Goal: Information Seeking & Learning: Learn about a topic

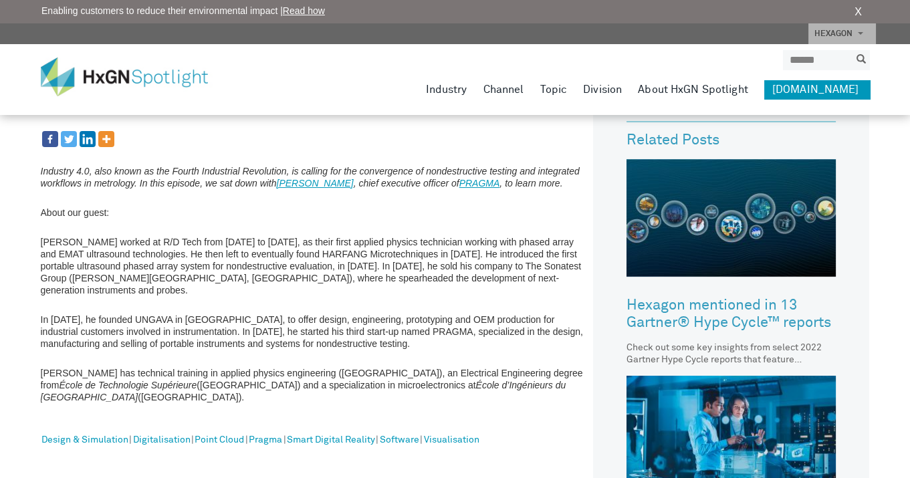
scroll to position [67, 0]
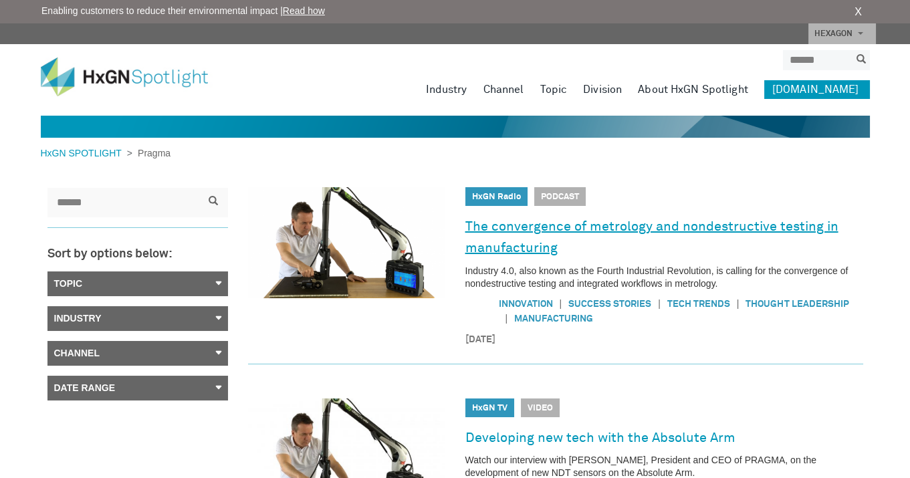
click at [707, 227] on link "The convergence of metrology and nondestructive testing in manufacturing" at bounding box center [664, 237] width 398 height 43
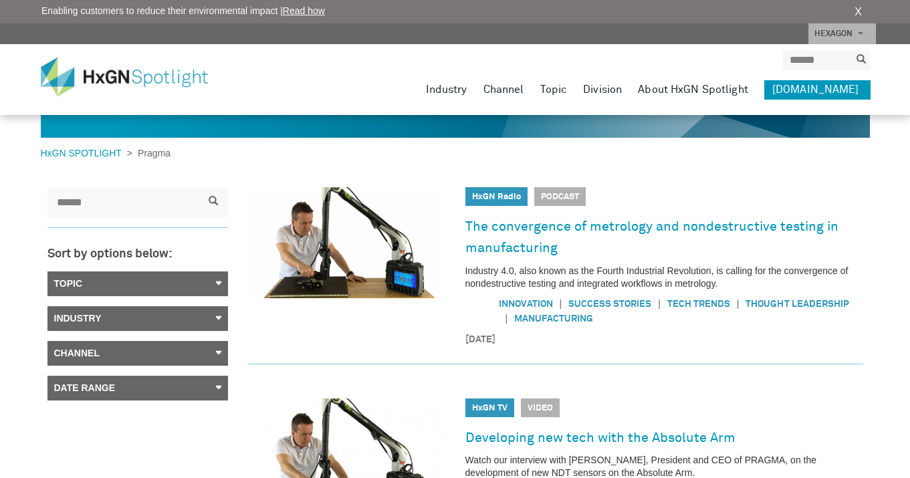
scroll to position [134, 0]
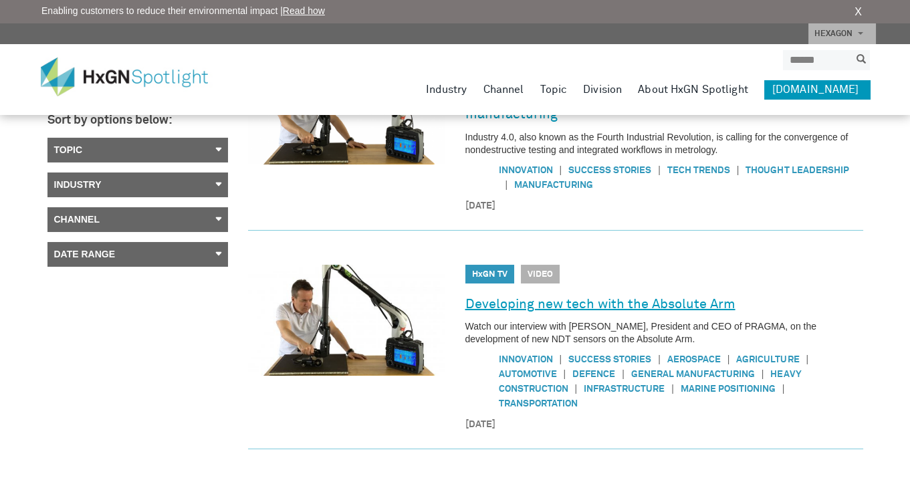
click at [639, 306] on link "Developing new tech with the Absolute Arm" at bounding box center [600, 304] width 270 height 21
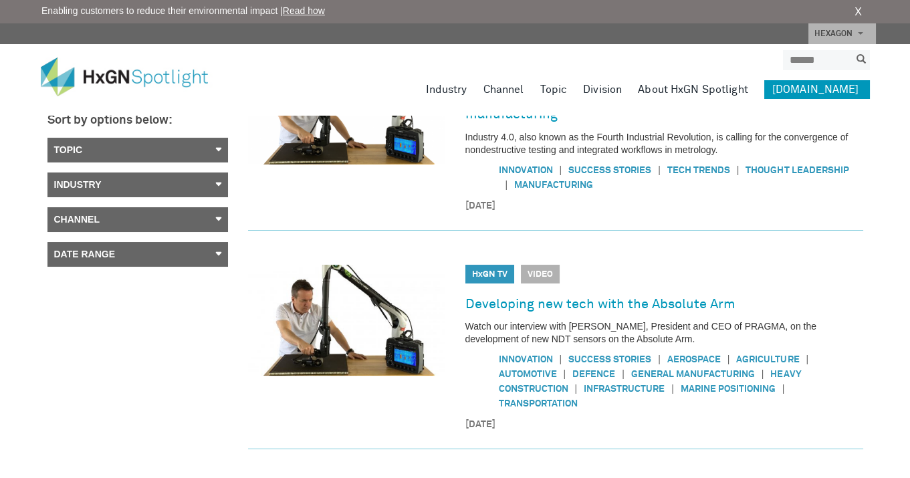
scroll to position [0, 0]
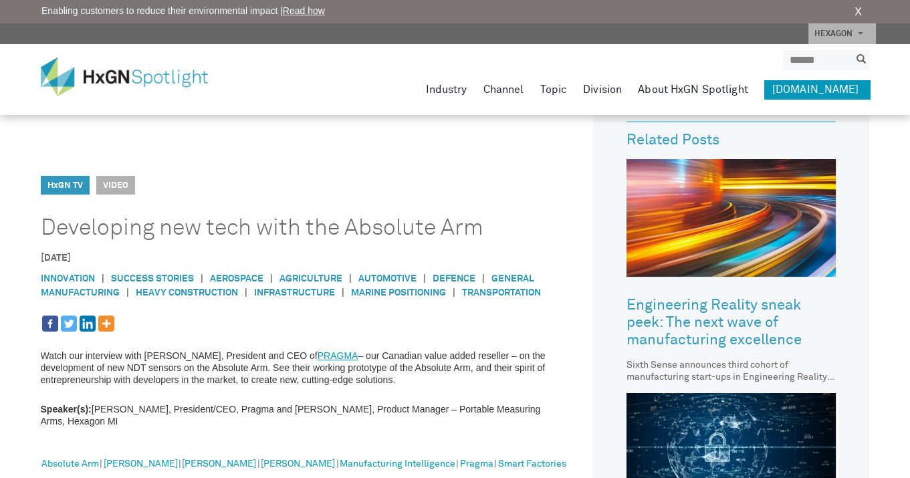
scroll to position [401, 0]
